Goal: Task Accomplishment & Management: Use online tool/utility

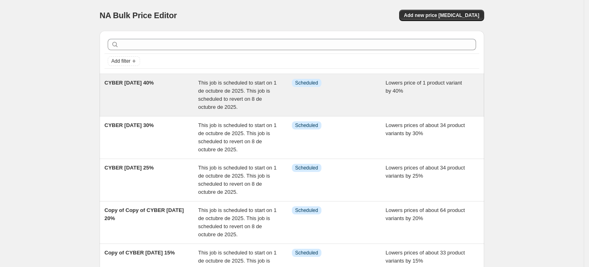
click at [138, 83] on span "CYBER [DATE] 40%" at bounding box center [128, 83] width 49 height 6
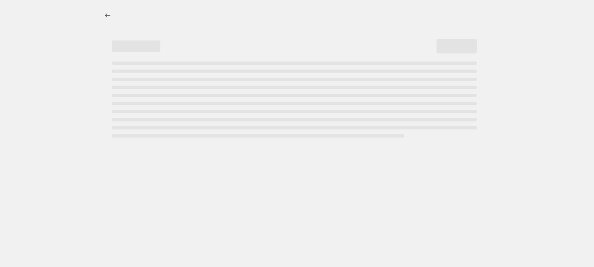
select select "percentage"
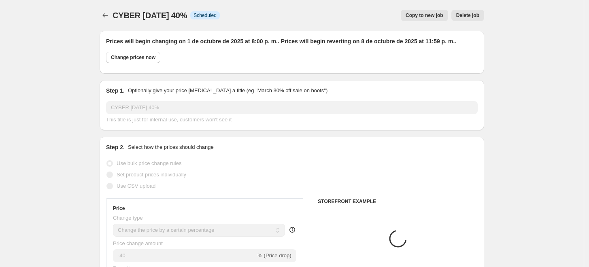
select select "product"
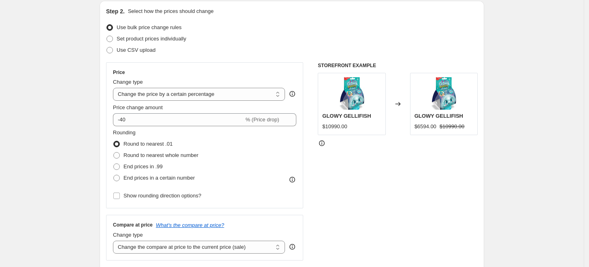
scroll to position [135, 0]
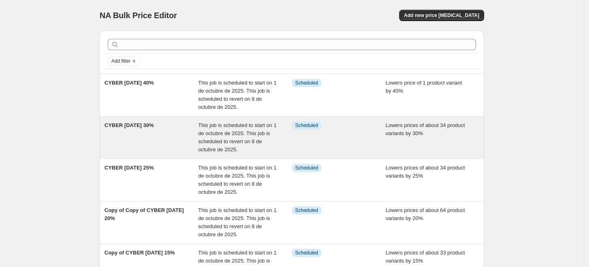
click at [142, 125] on span "CYBER [DATE] 30%" at bounding box center [128, 125] width 49 height 6
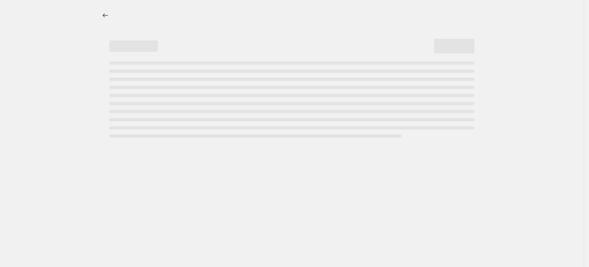
select select "percentage"
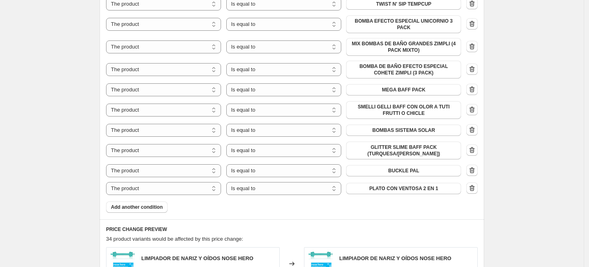
scroll to position [674, 0]
